Goal: Task Accomplishment & Management: Manage account settings

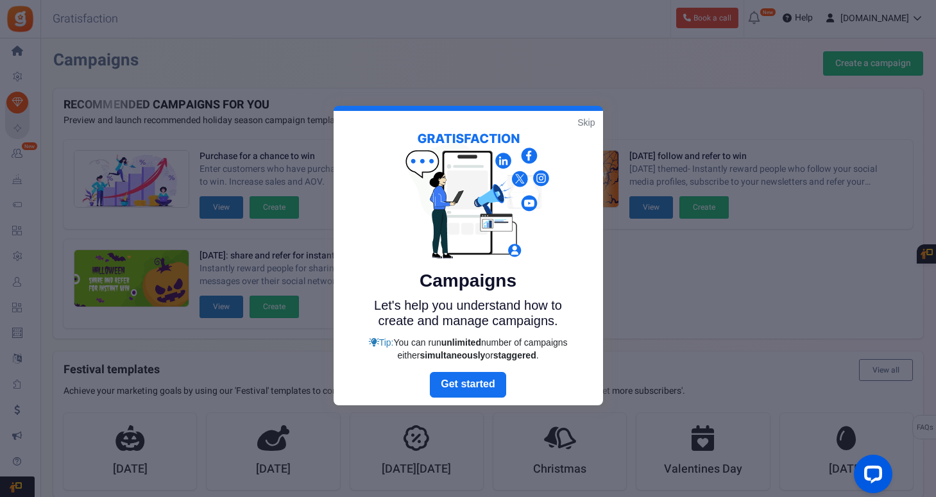
click at [592, 123] on link "Skip" at bounding box center [586, 122] width 17 height 13
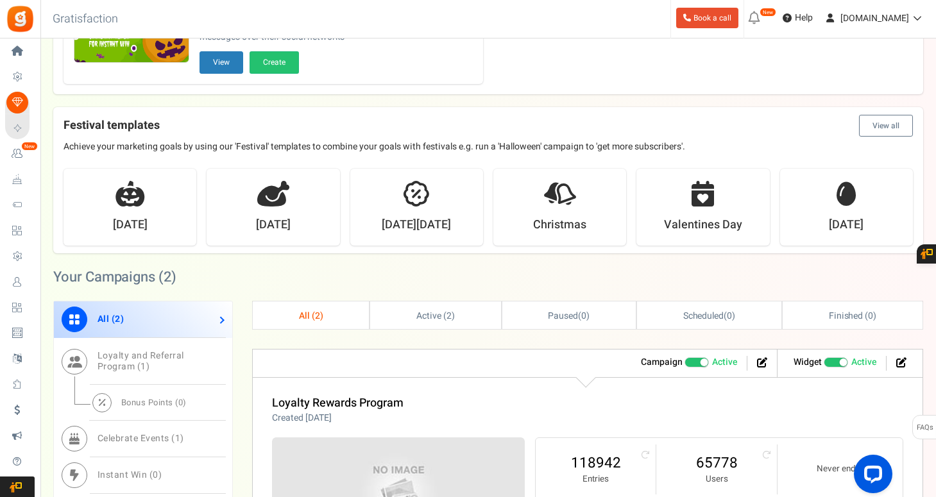
scroll to position [257, 0]
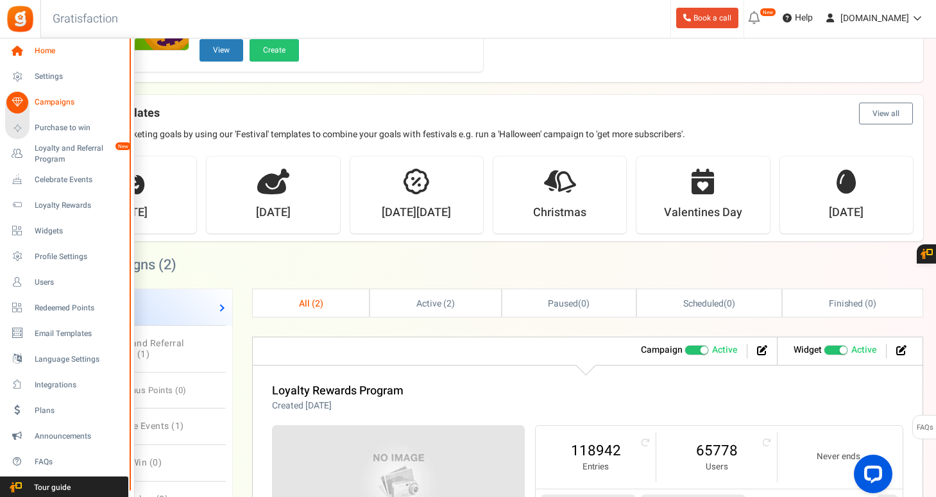
click at [45, 50] on span "Home" at bounding box center [80, 51] width 90 height 11
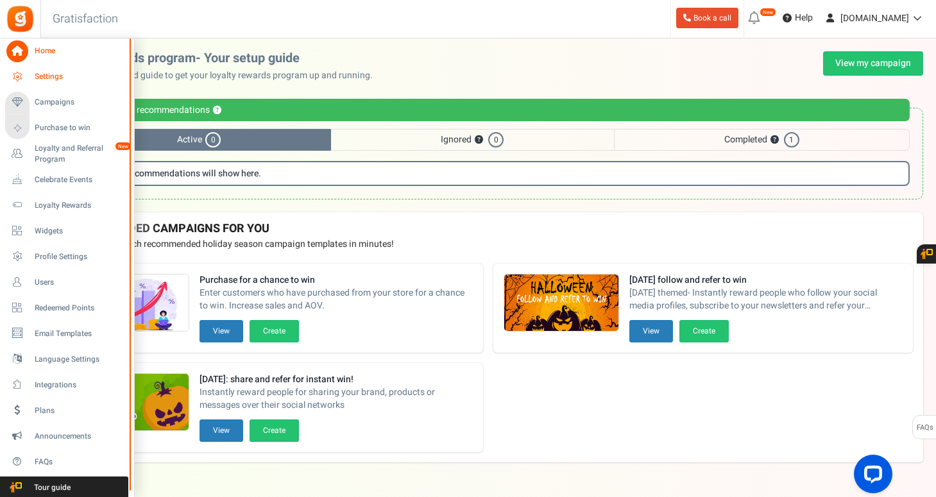
scroll to position [9, 0]
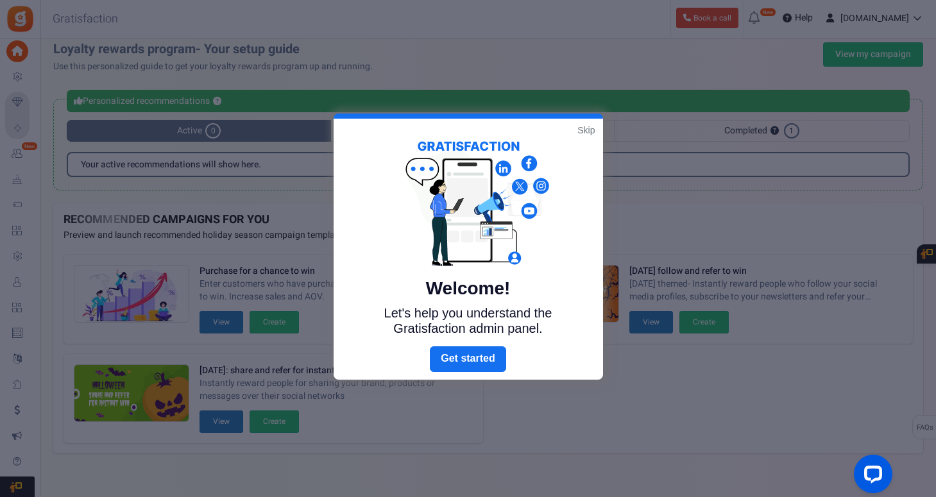
click at [585, 130] on link "Skip" at bounding box center [586, 130] width 17 height 13
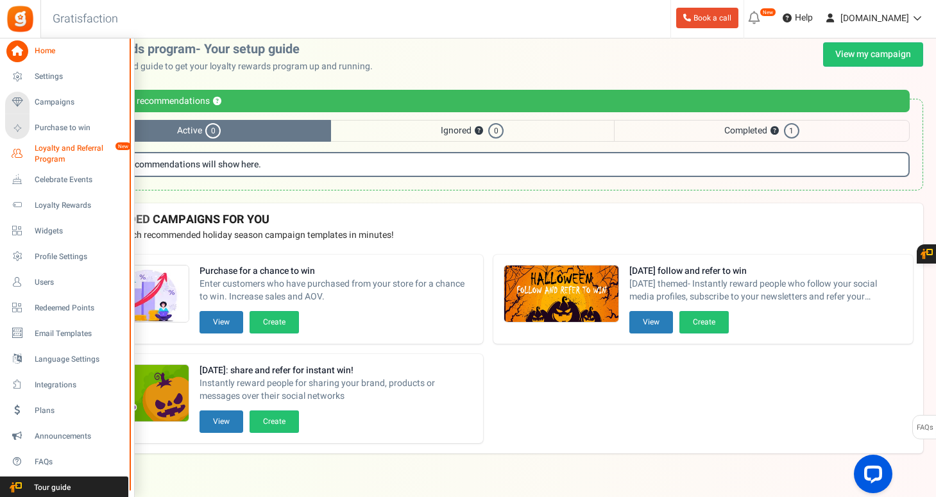
click at [58, 147] on span "Loyalty and Referral Program" at bounding box center [82, 154] width 94 height 22
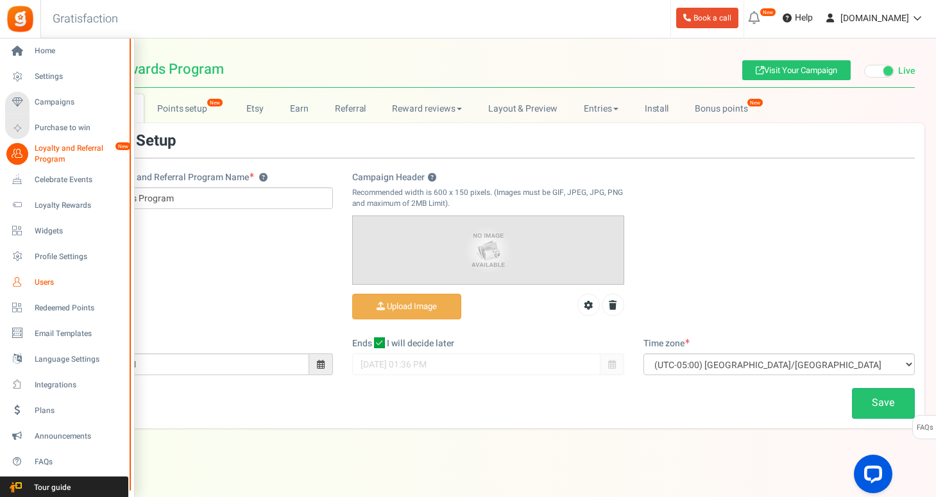
click at [49, 282] on span "Users" at bounding box center [80, 282] width 90 height 11
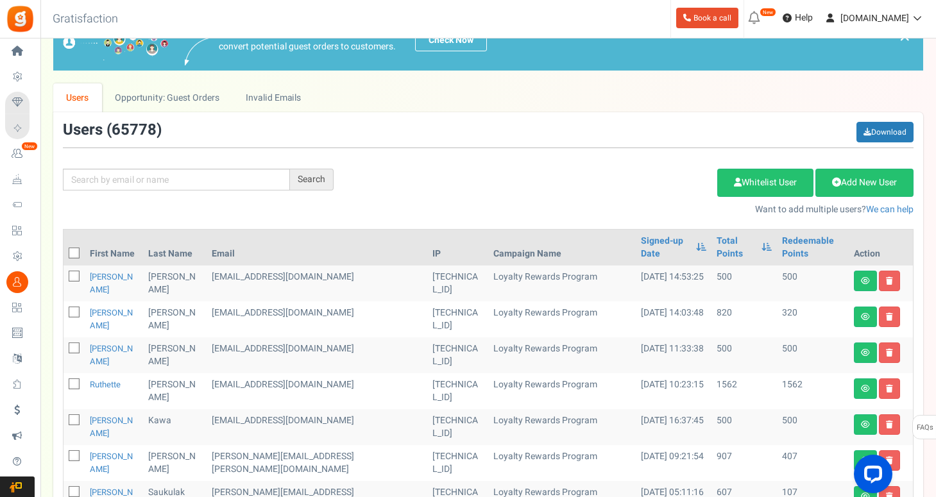
scroll to position [64, 0]
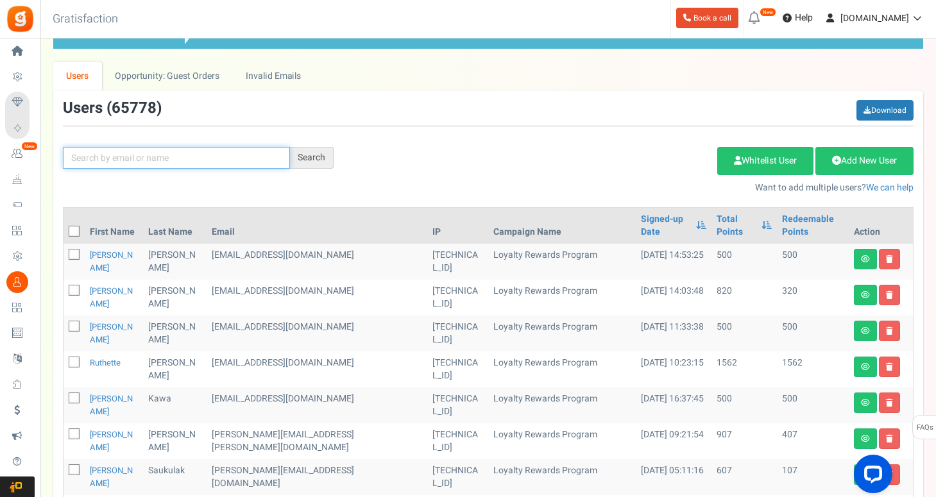
click at [197, 160] on input "text" at bounding box center [176, 158] width 227 height 22
type input "spiteri"
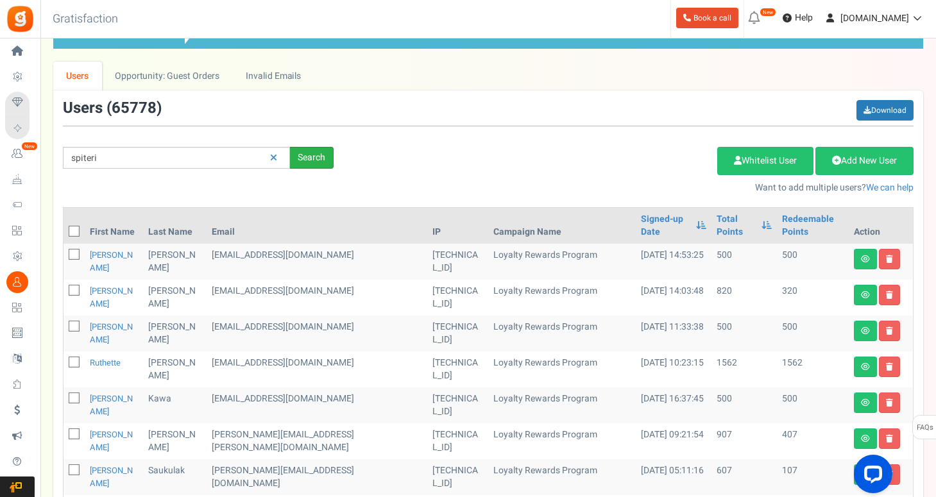
click at [311, 160] on div "Search" at bounding box center [312, 158] width 44 height 22
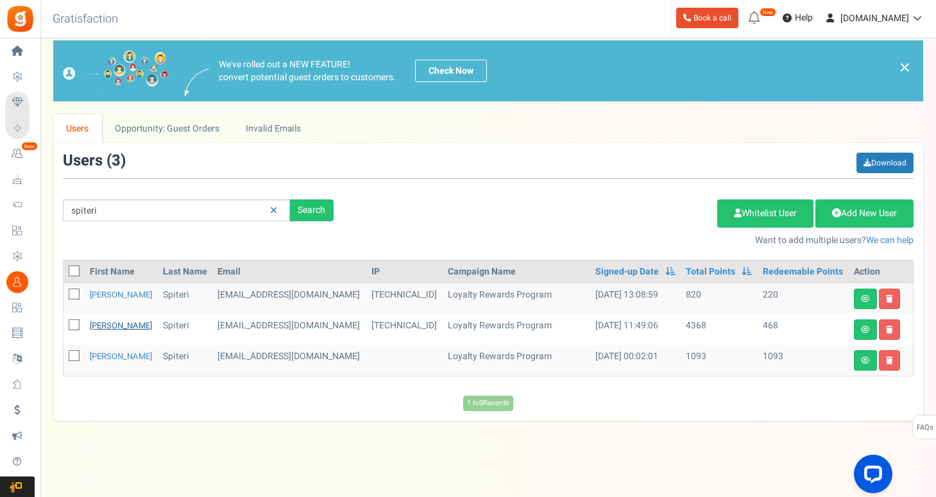
click at [107, 327] on link "[PERSON_NAME]" at bounding box center [121, 326] width 62 height 12
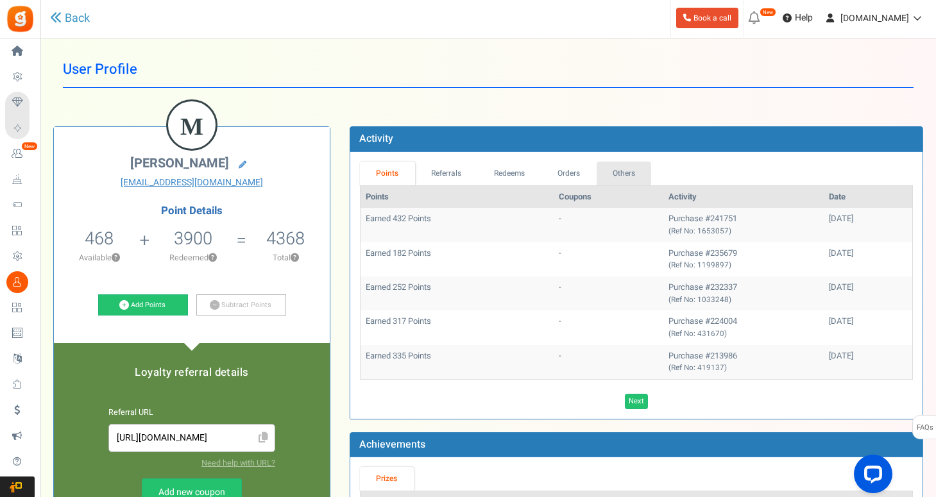
click at [618, 176] on link "Others" at bounding box center [624, 174] width 55 height 24
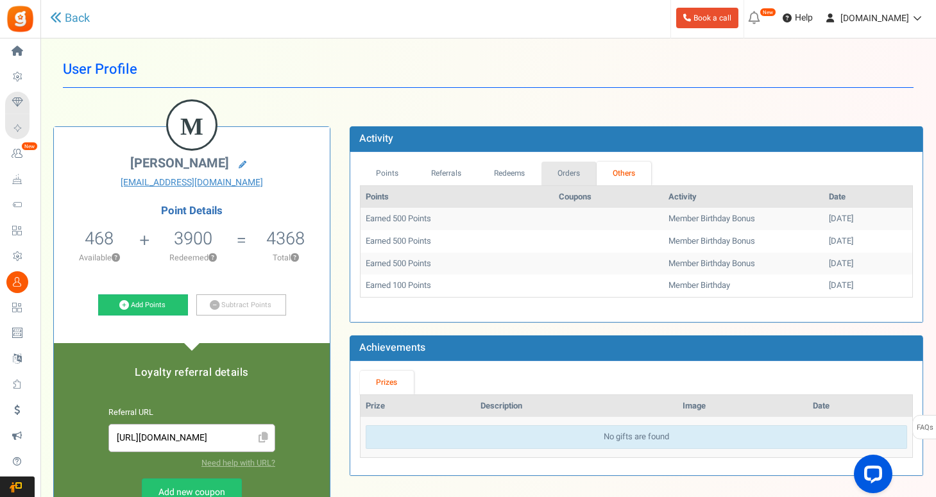
click at [577, 166] on link "Orders" at bounding box center [569, 174] width 55 height 24
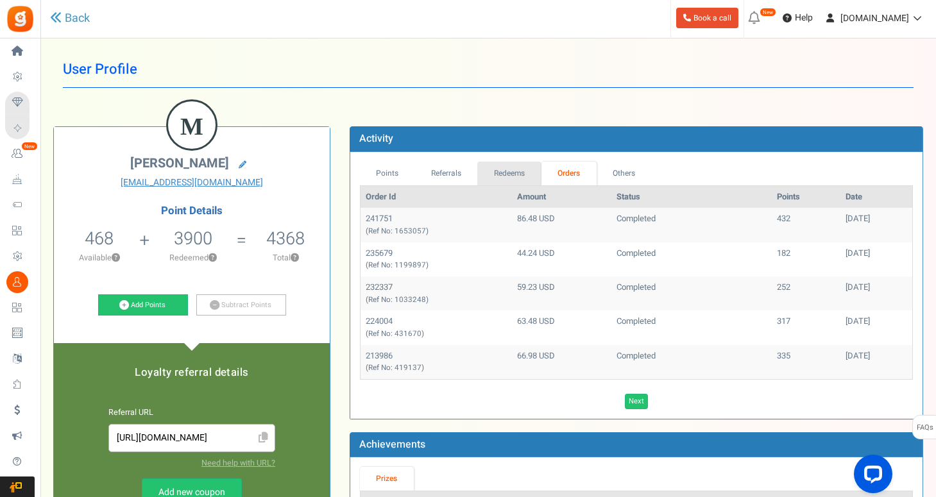
click at [522, 171] on link "Redeems" at bounding box center [509, 174] width 64 height 24
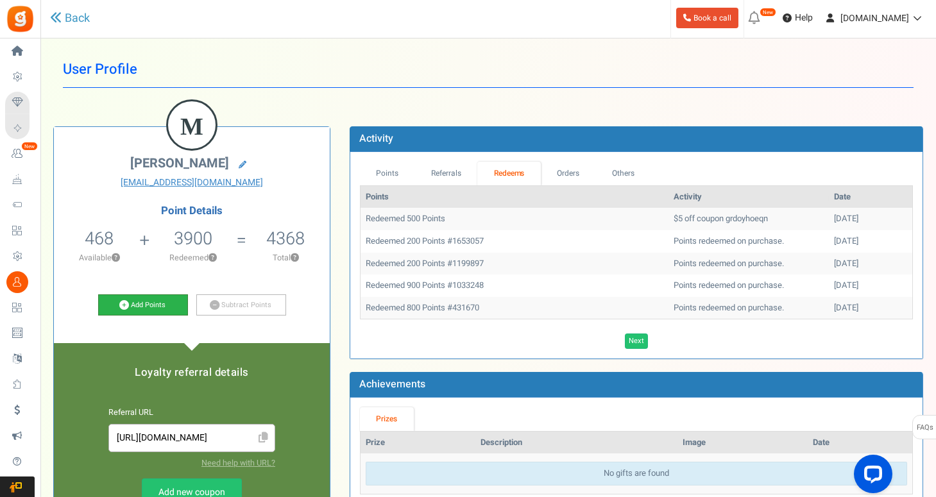
click at [142, 300] on link "Add Points" at bounding box center [143, 306] width 90 height 22
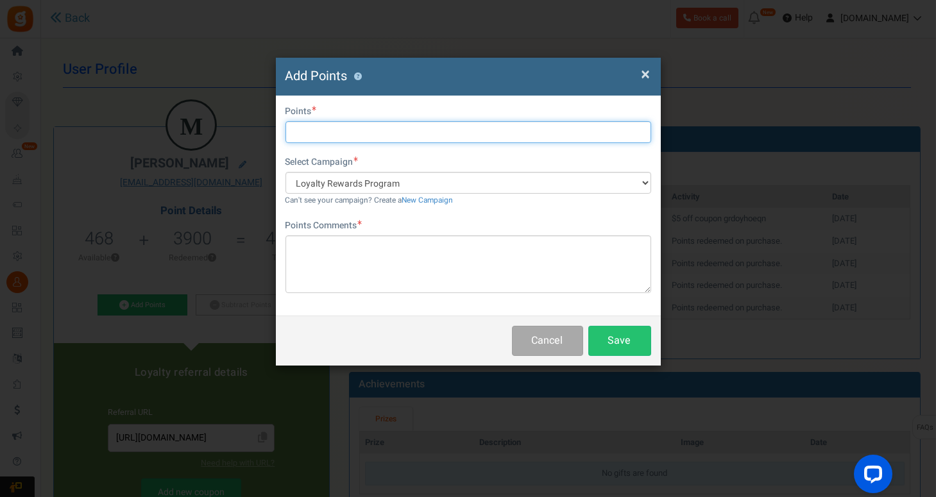
click at [428, 132] on input "text" at bounding box center [469, 132] width 366 height 22
type input "500"
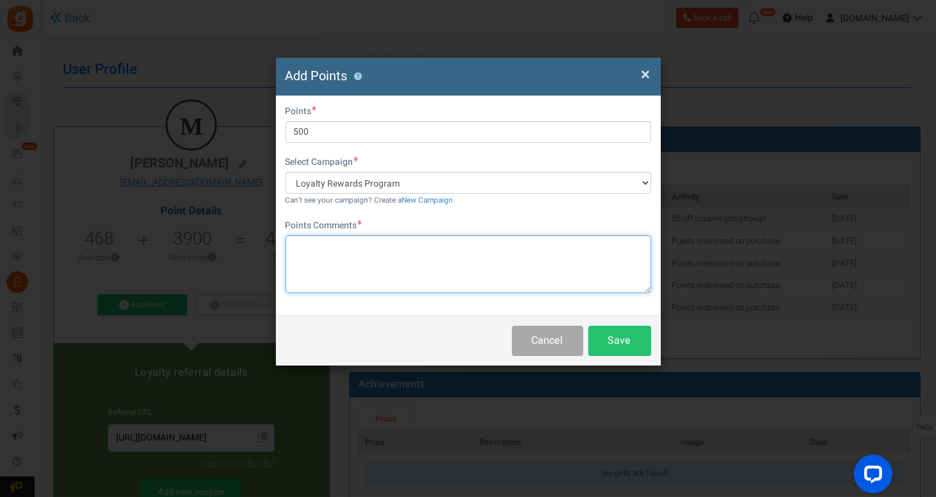
click at [463, 252] on textarea at bounding box center [469, 265] width 366 height 58
type textarea "cancel coupon"
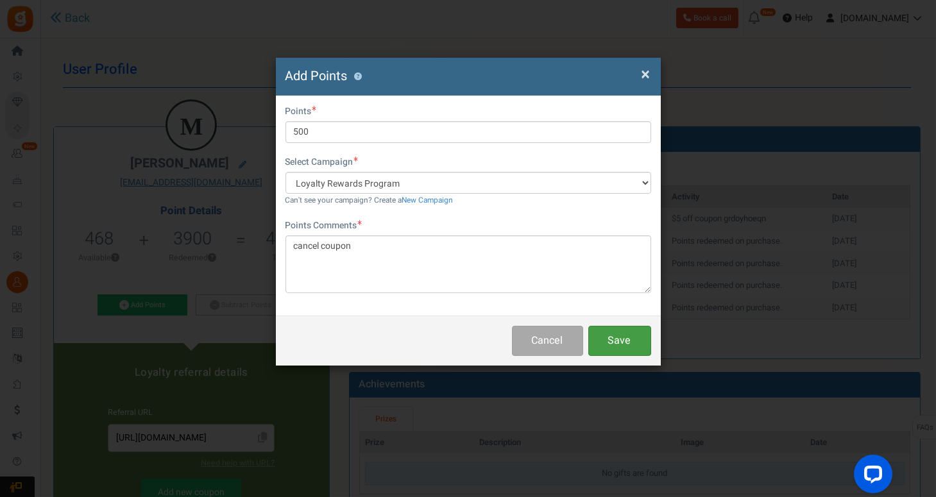
click at [610, 339] on button "Save" at bounding box center [619, 341] width 63 height 30
